Goal: Task Accomplishment & Management: Manage account settings

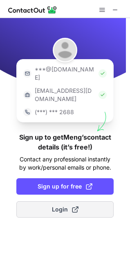
click at [57, 201] on button "Login" at bounding box center [65, 209] width 98 height 16
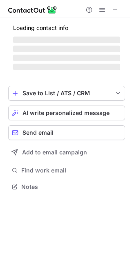
scroll to position [171, 130]
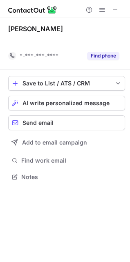
scroll to position [158, 130]
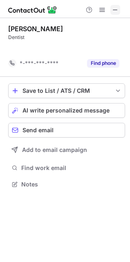
scroll to position [165, 130]
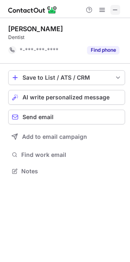
click at [119, 9] on span at bounding box center [115, 10] width 7 height 7
